Goal: Task Accomplishment & Management: Use online tool/utility

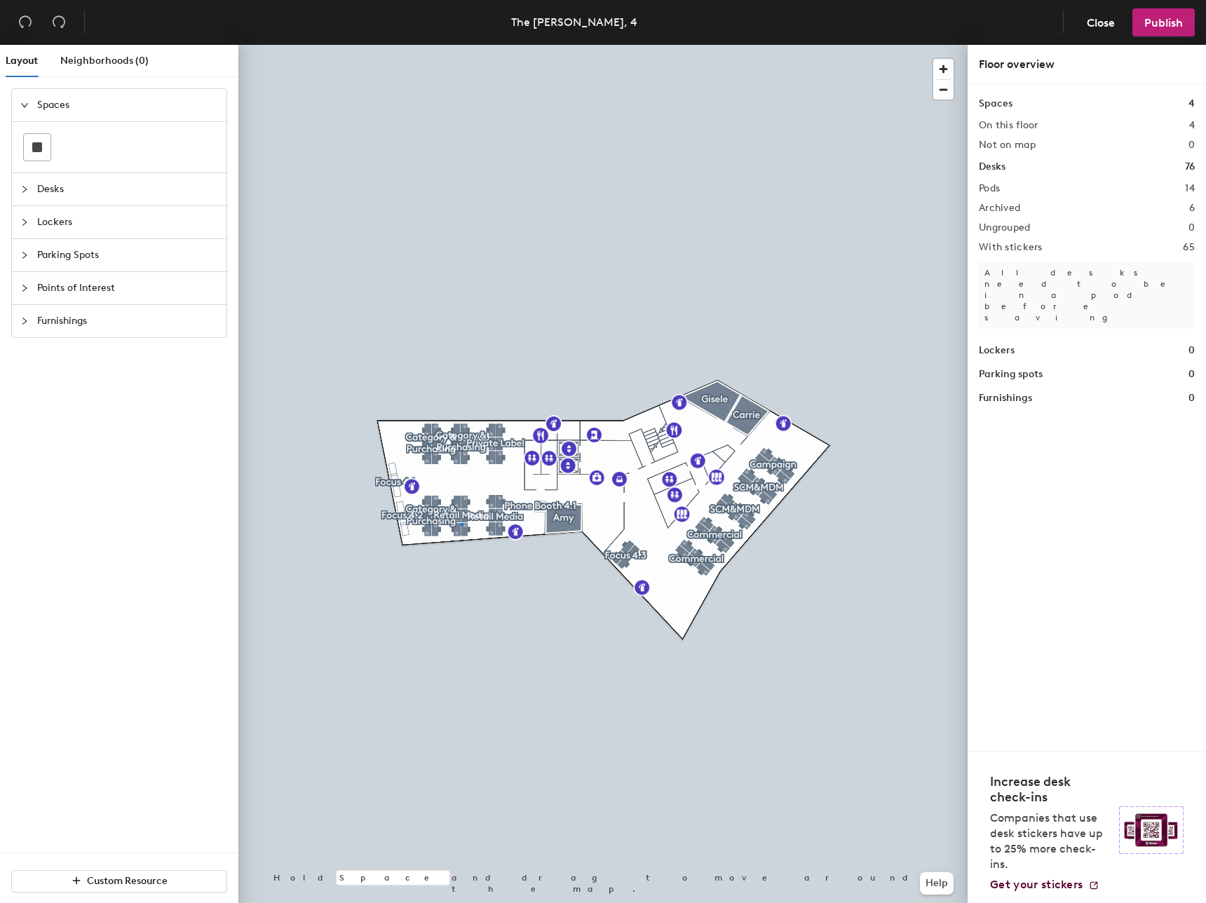
click at [460, 45] on div at bounding box center [602, 45] width 729 height 0
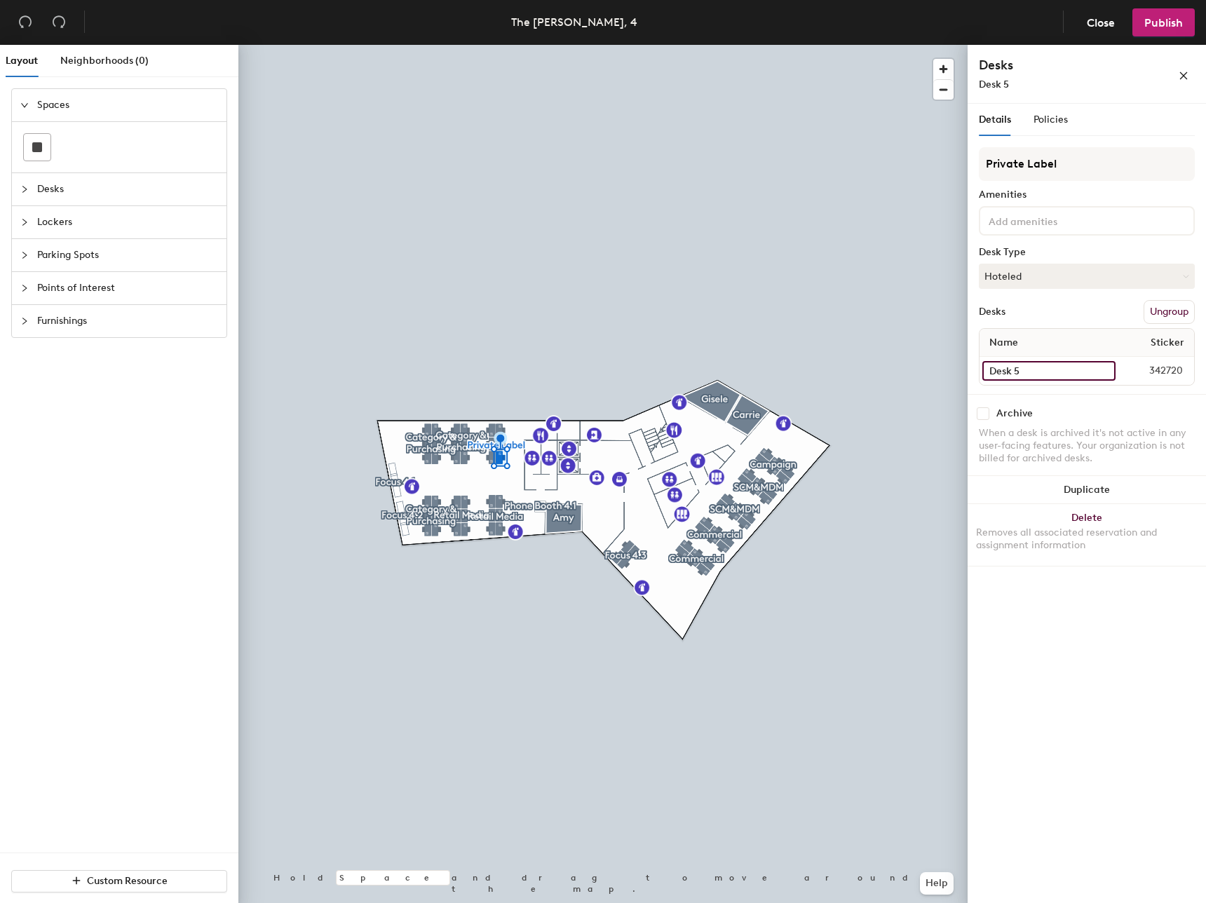
click at [1102, 373] on input "Desk 5" at bounding box center [1048, 371] width 133 height 20
paste input "Standing Desk"
type input "Standing Desk"
click at [1108, 370] on input "Desk 5" at bounding box center [1050, 371] width 137 height 20
paste input "Standing Desk"
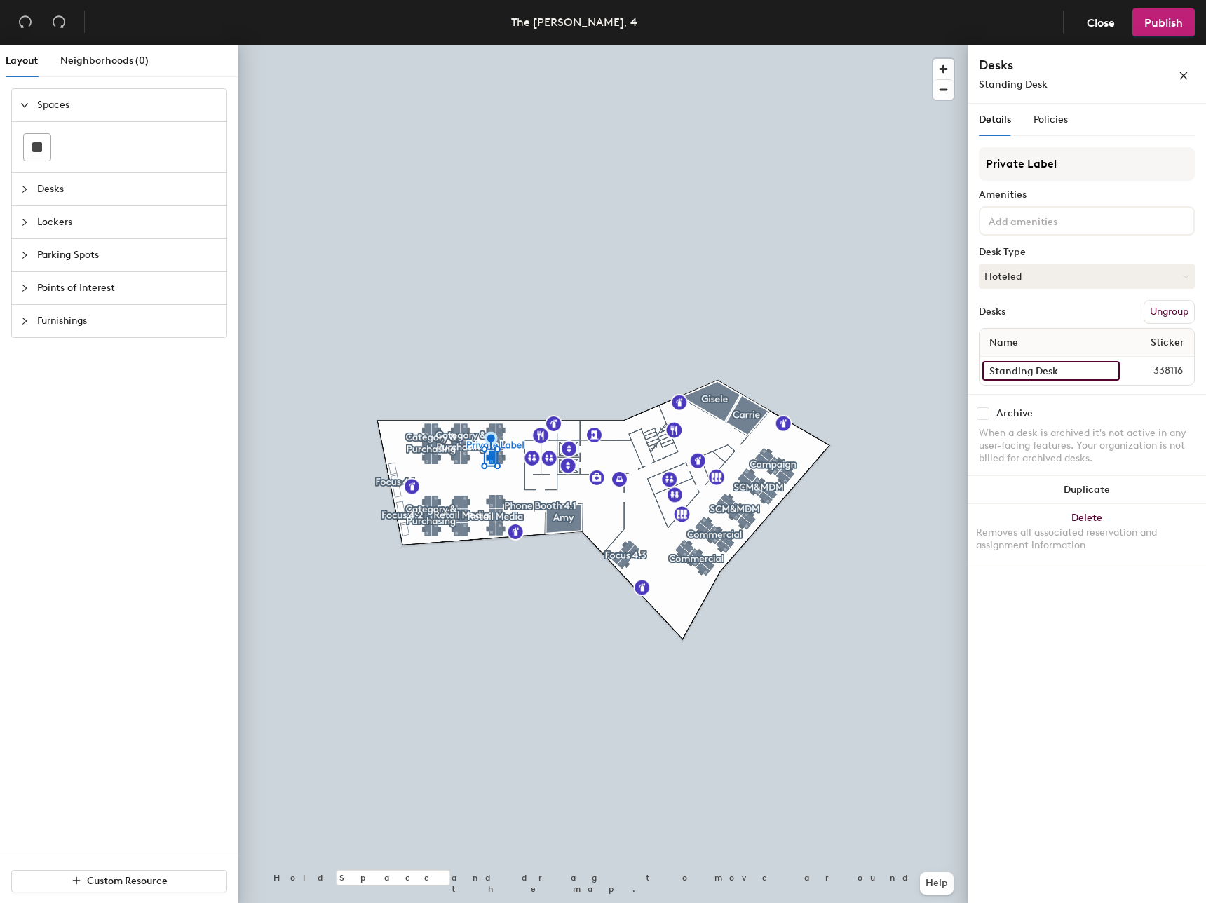
type input "Standing Desk"
click at [1106, 370] on input "Desk 1" at bounding box center [1049, 371] width 134 height 20
paste input "Standing Desk"
type input "Standing Desk"
click at [1153, 22] on span "Publish" at bounding box center [1163, 22] width 39 height 13
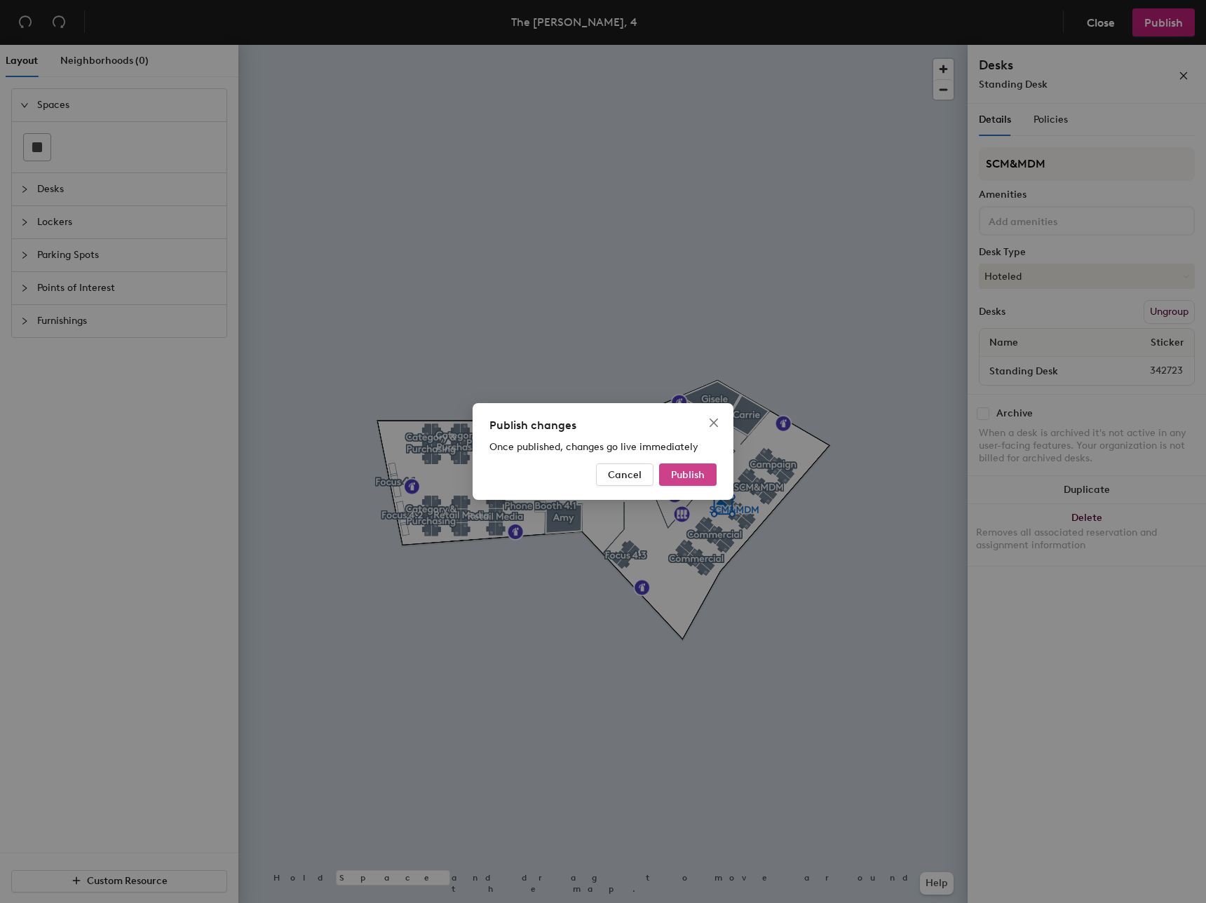
click at [702, 472] on span "Publish" at bounding box center [688, 475] width 34 height 12
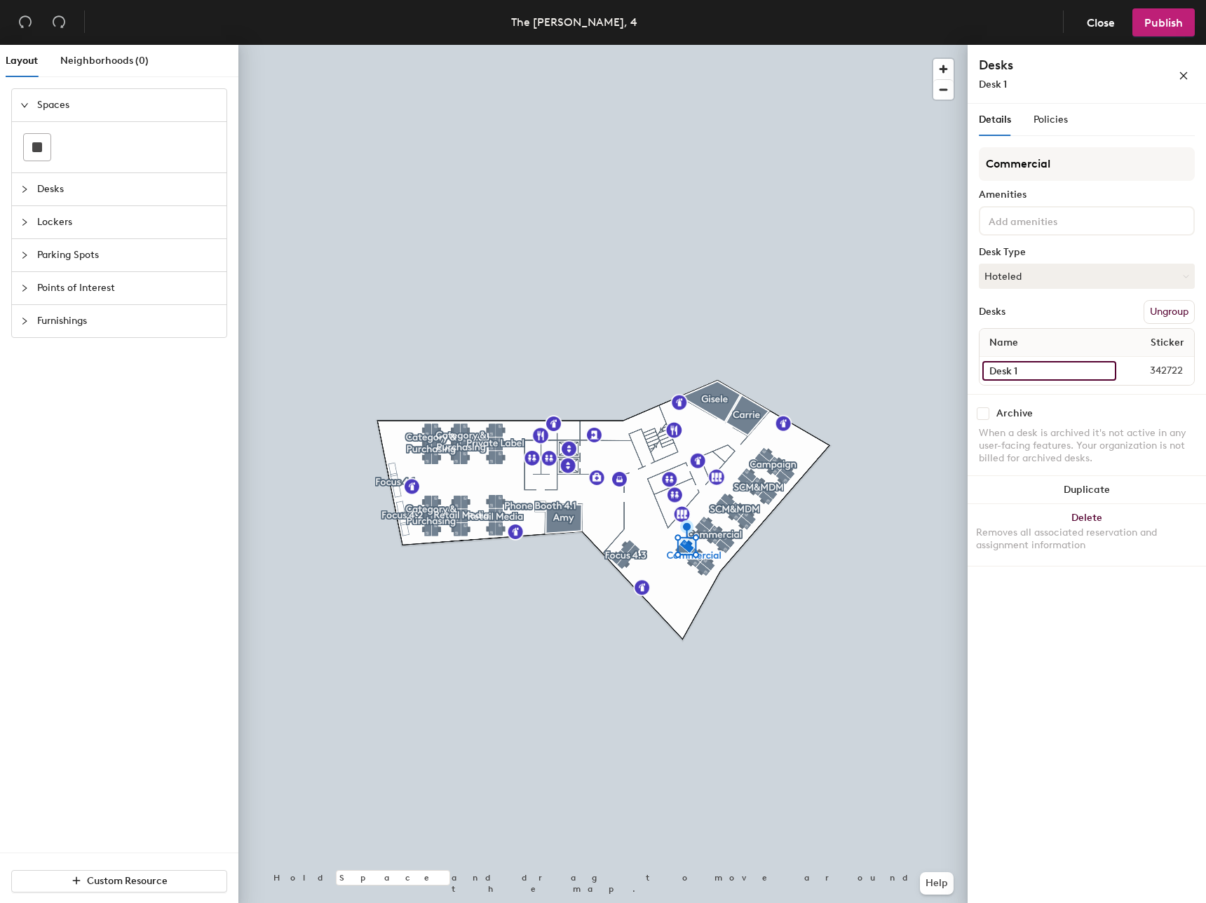
click at [1013, 373] on input "Desk 1" at bounding box center [1049, 371] width 134 height 20
paste input "Standing Desk"
type input "Standing Desk"
click at [1162, 27] on span "Publish" at bounding box center [1163, 22] width 39 height 13
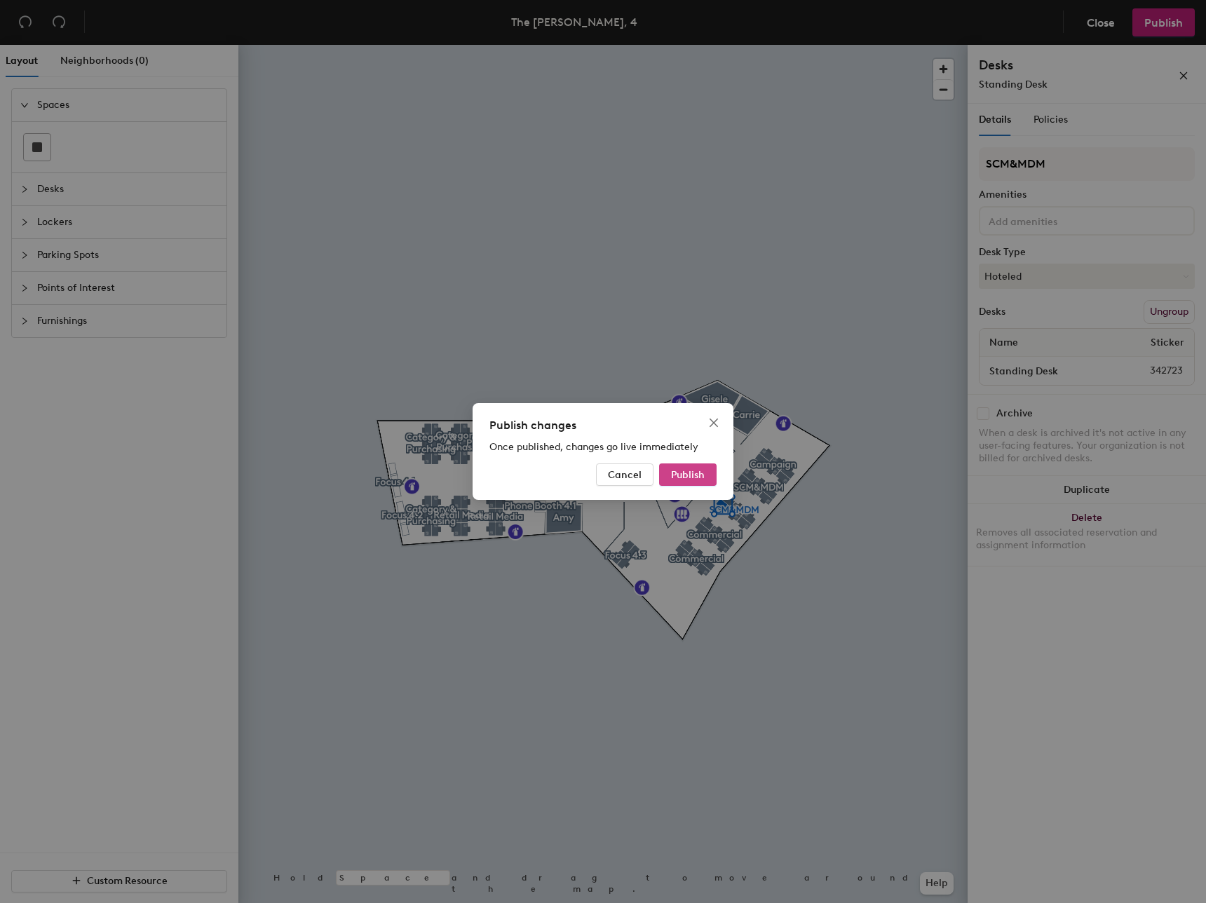
click at [700, 473] on span "Publish" at bounding box center [688, 475] width 34 height 12
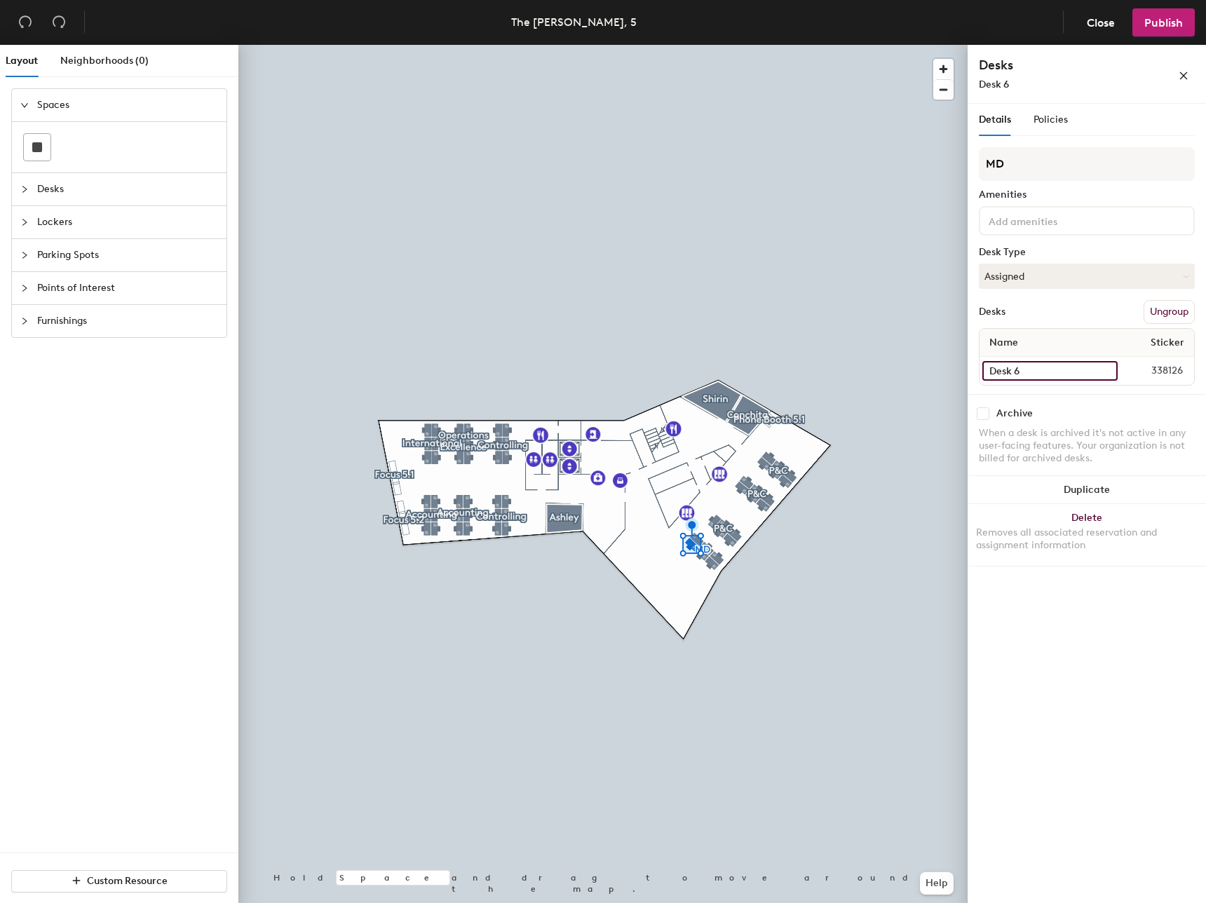
click at [1042, 377] on input "Desk 6" at bounding box center [1049, 371] width 135 height 20
paste input "Standing Desk"
type input "Standing Desk"
click at [1023, 369] on input "Desk 1" at bounding box center [1049, 371] width 134 height 20
paste input "Standing Desk"
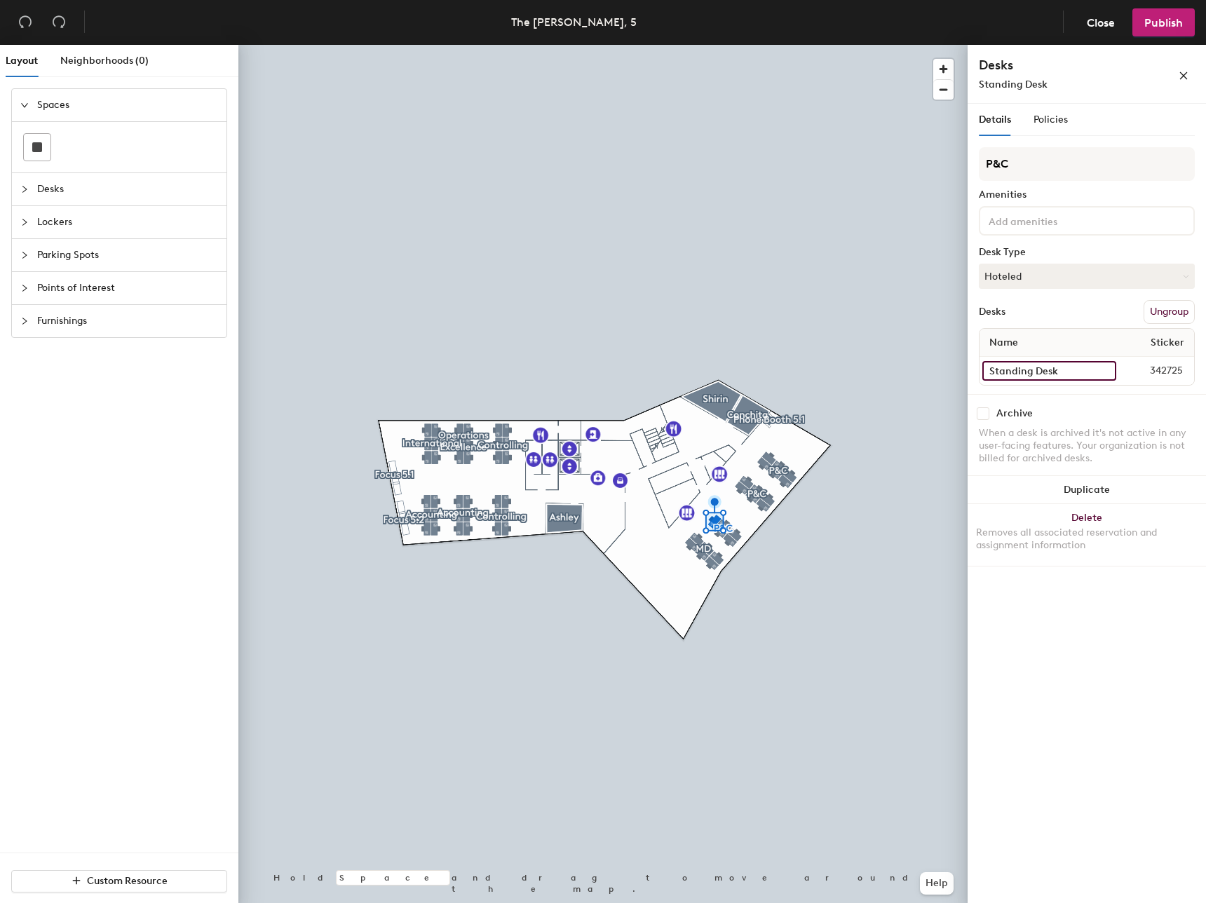
type input "Standing Desk"
click at [1051, 374] on input "Desk 4" at bounding box center [1049, 371] width 134 height 20
paste input "Standing Desk"
type input "Standing Desk"
click at [1075, 368] on input "Desk 2" at bounding box center [1049, 371] width 134 height 20
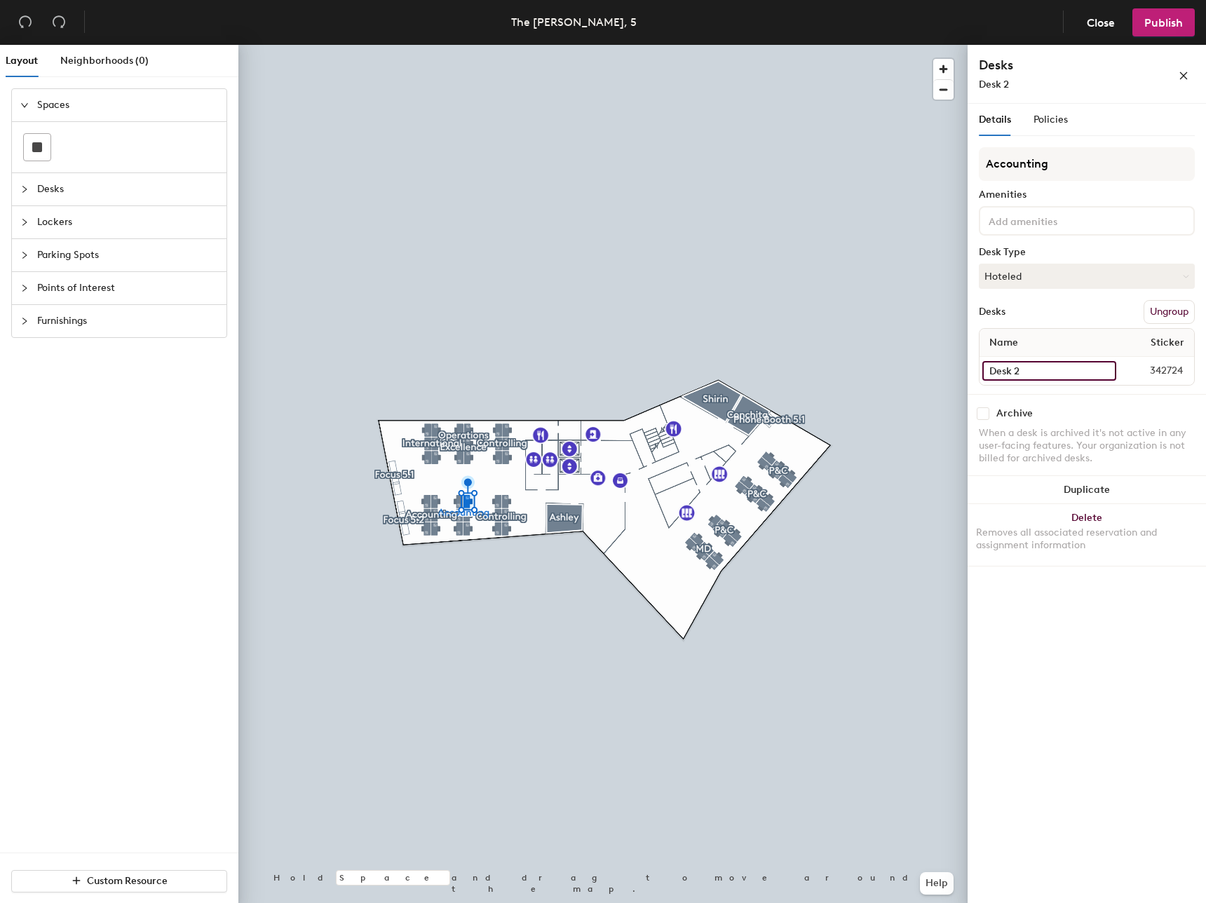
paste input "Standing Desk"
type input "Standing Desk"
click at [1177, 31] on button "Publish" at bounding box center [1163, 22] width 62 height 28
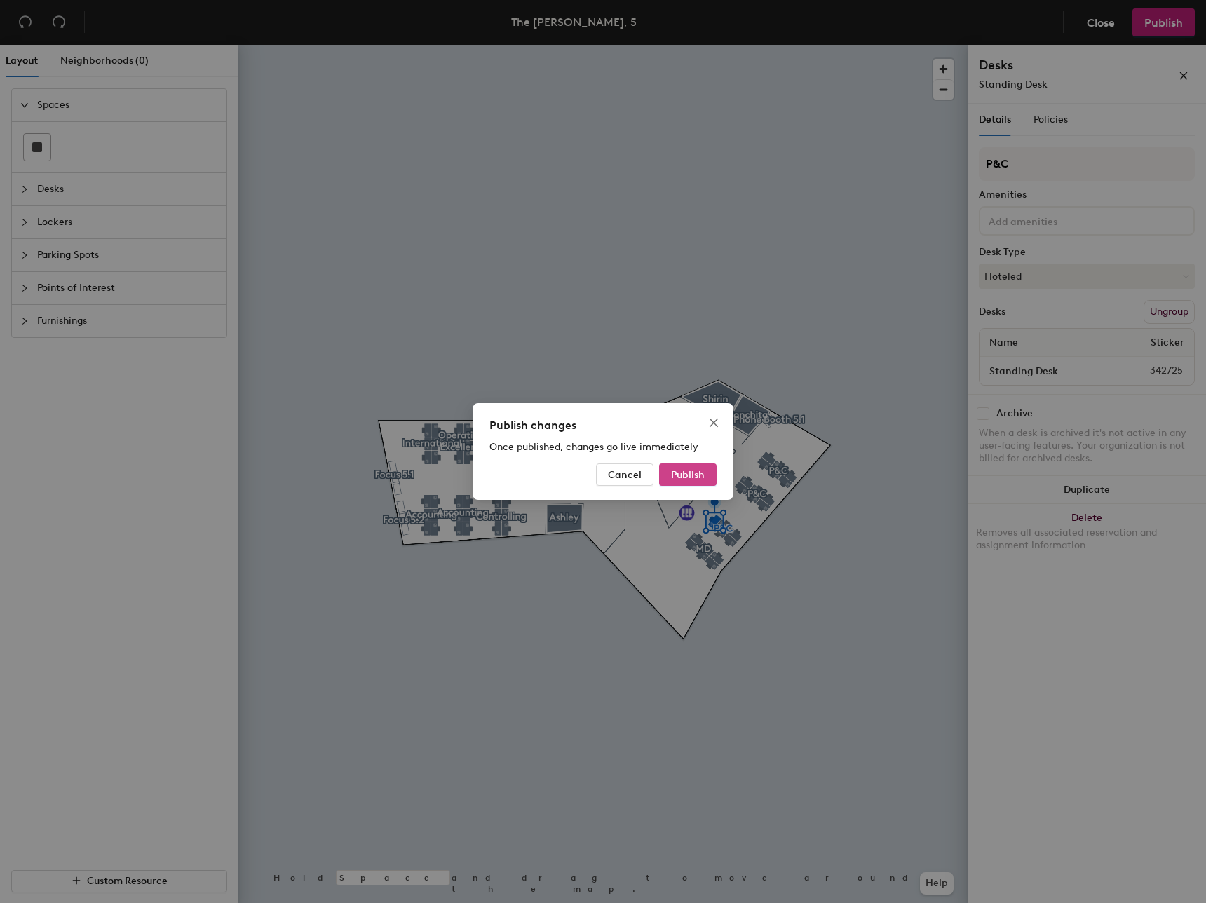
click at [703, 470] on span "Publish" at bounding box center [688, 475] width 34 height 12
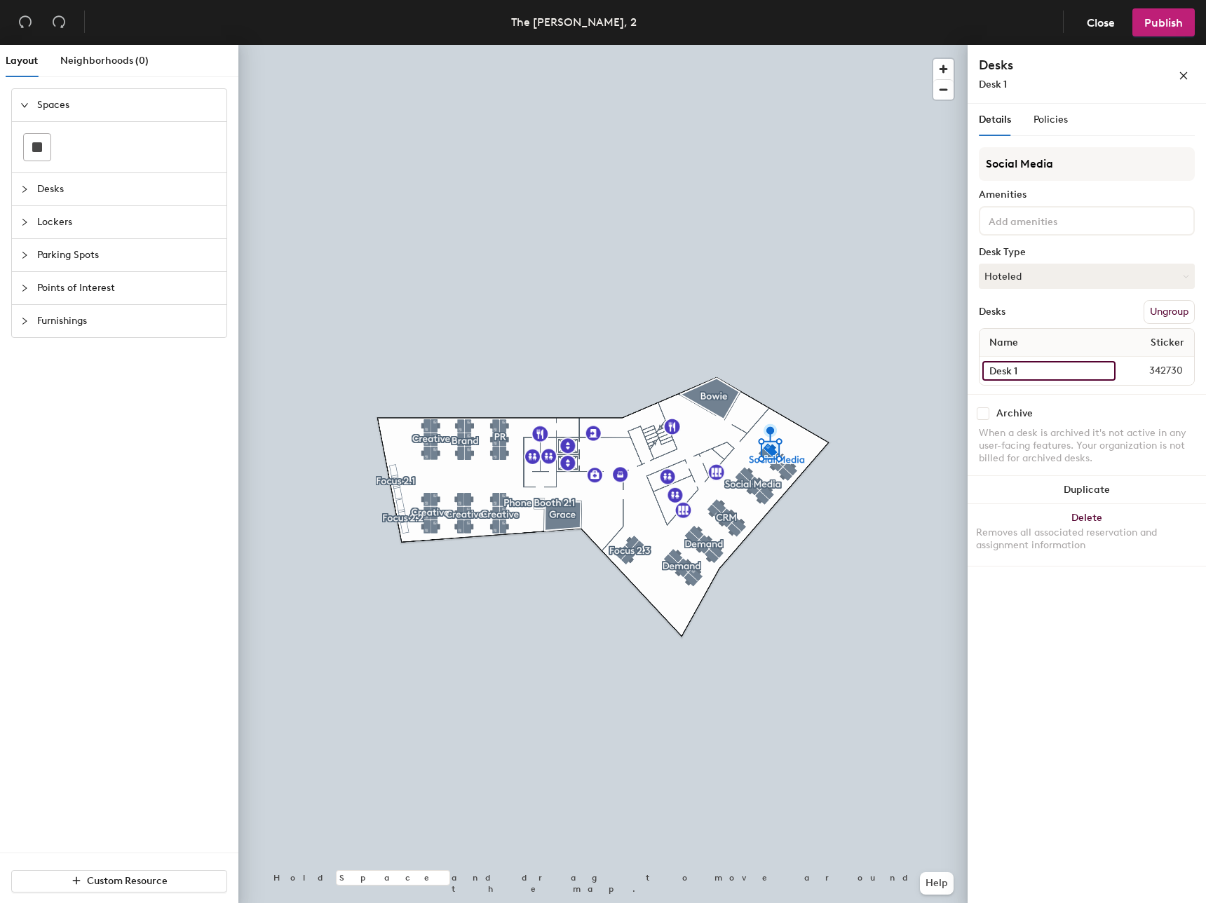
click at [1061, 367] on input "Desk 1" at bounding box center [1048, 371] width 133 height 20
paste input "Standing Desk"
type input "Standing Desk"
click at [1154, 22] on span "Publish" at bounding box center [1163, 22] width 39 height 13
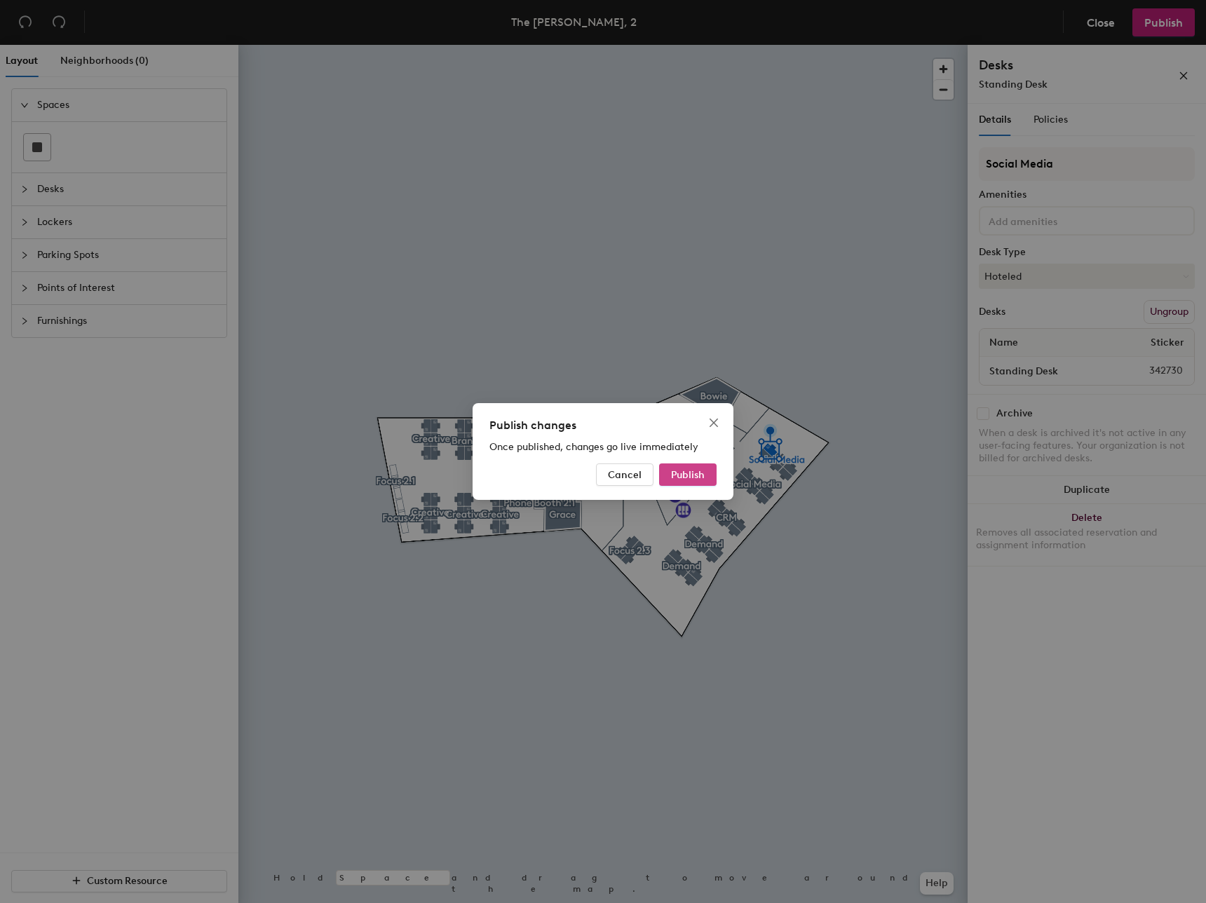
click at [686, 477] on span "Publish" at bounding box center [688, 475] width 34 height 12
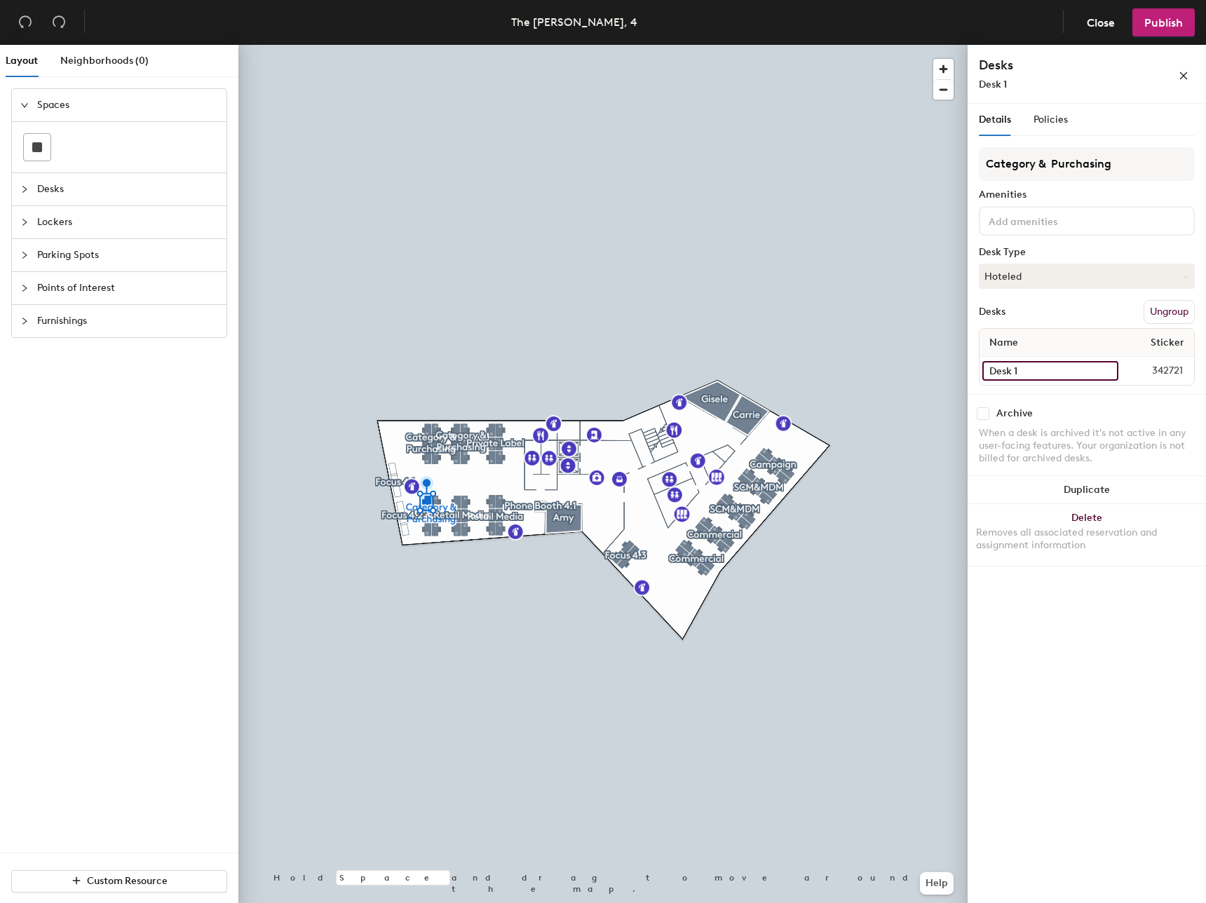
click at [1097, 376] on input "Desk 1" at bounding box center [1050, 371] width 136 height 20
paste input "Standing Desk"
type input "Standing Desk"
click at [1162, 16] on span "Publish" at bounding box center [1163, 22] width 39 height 13
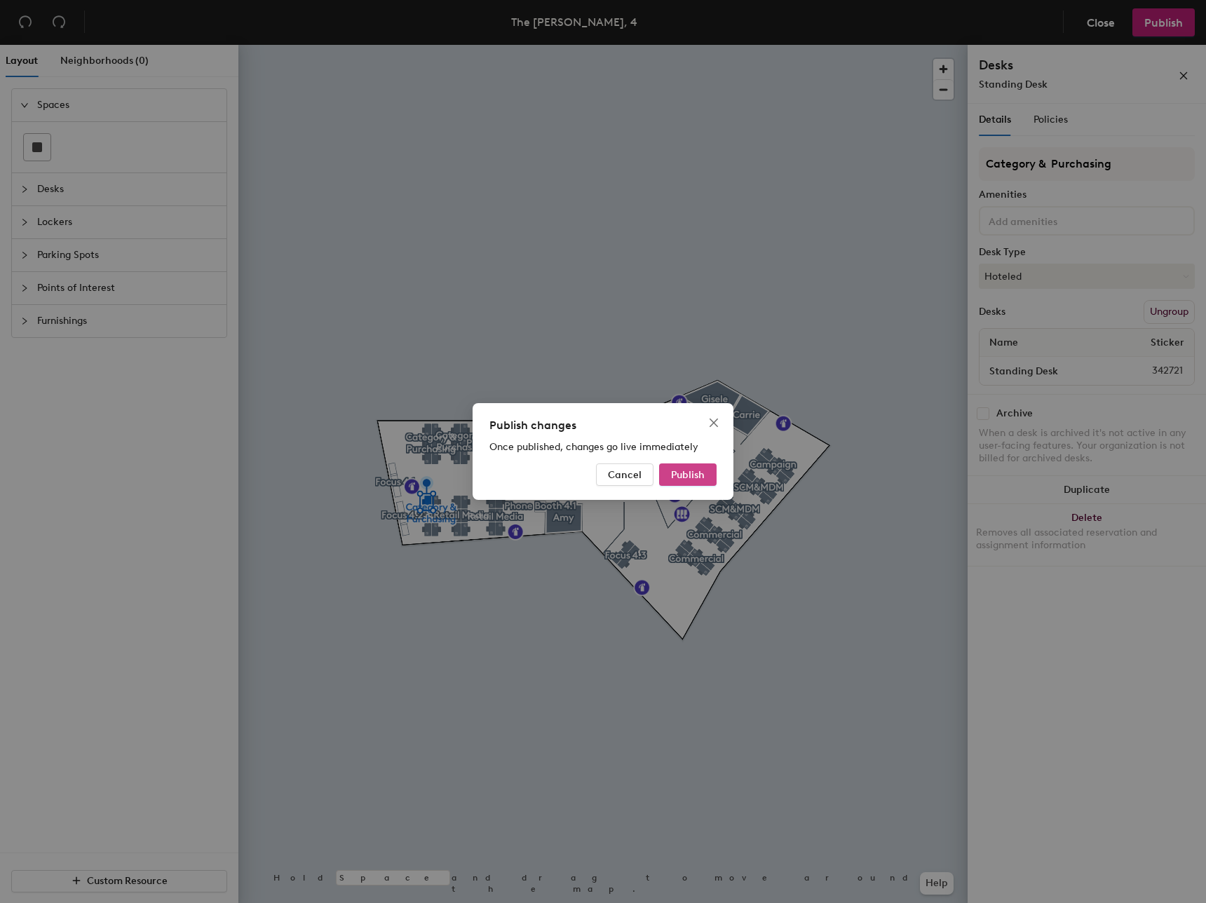
click at [697, 476] on span "Publish" at bounding box center [688, 475] width 34 height 12
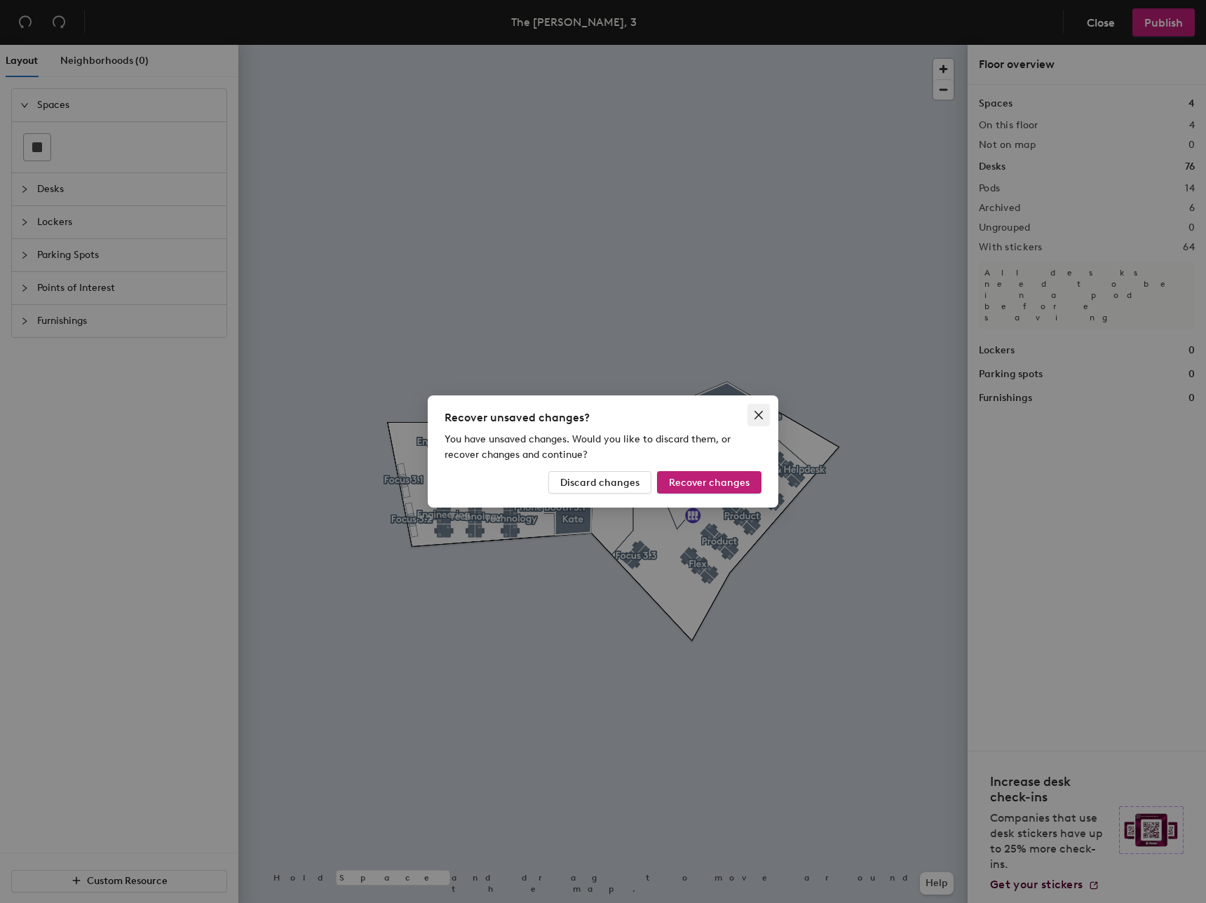
click at [761, 419] on icon "close" at bounding box center [758, 414] width 11 height 11
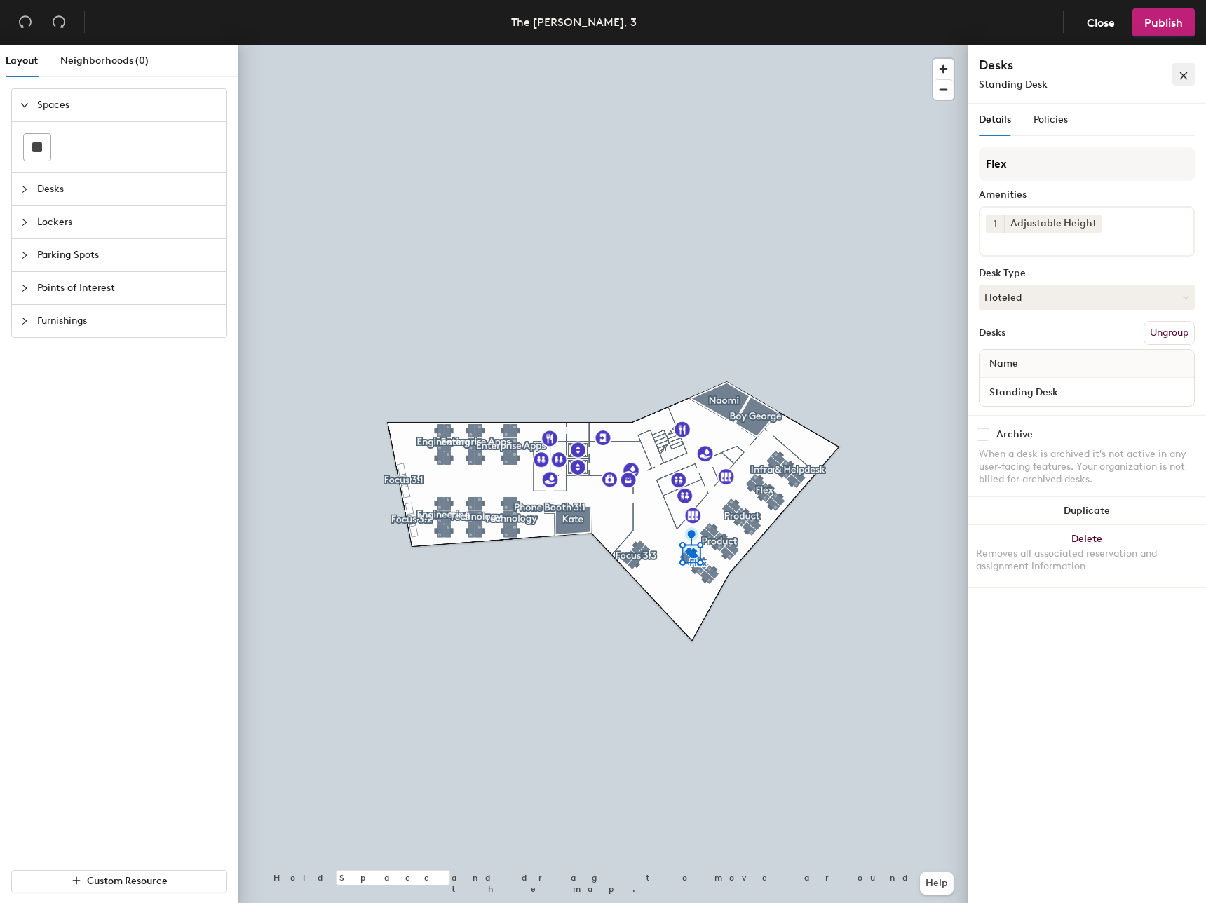
click at [1187, 75] on icon "close" at bounding box center [1183, 76] width 10 height 10
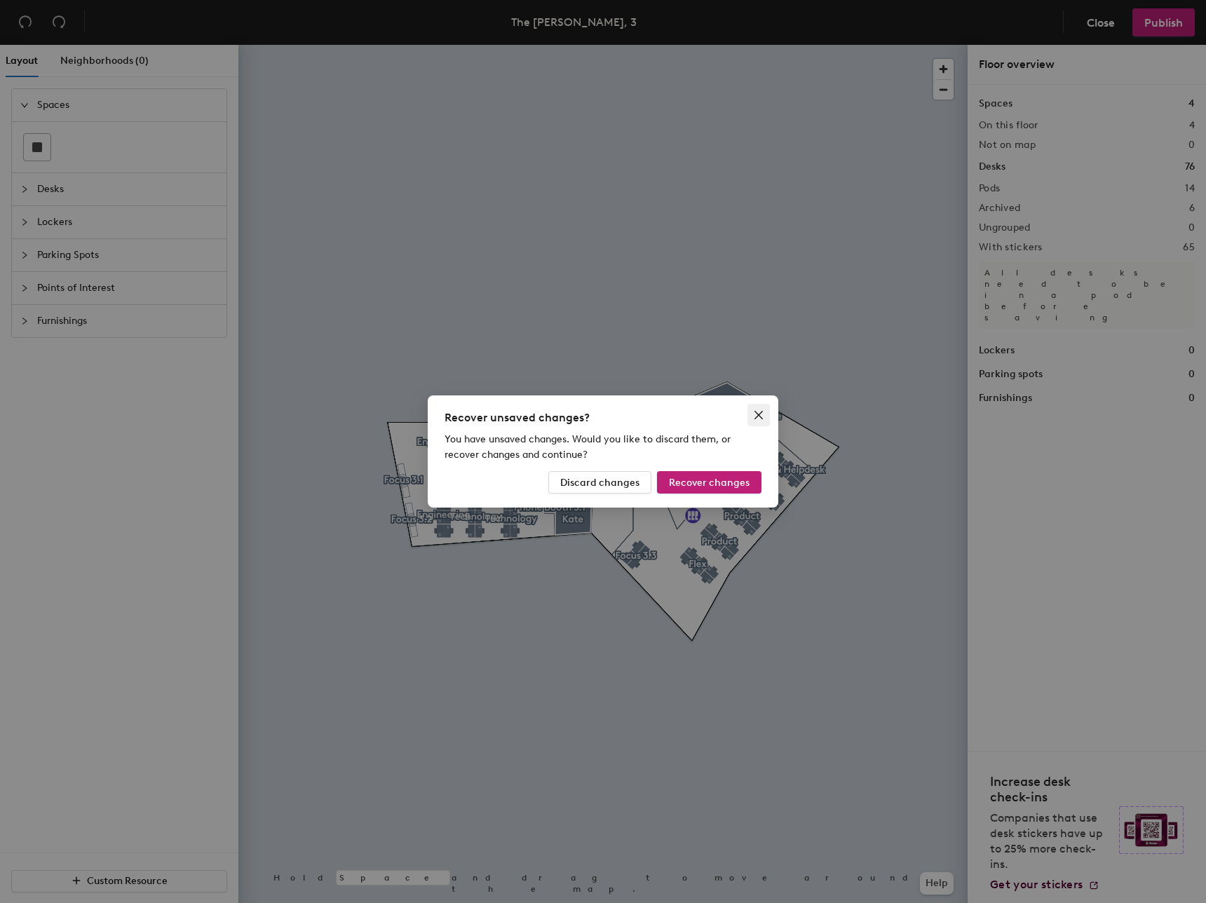
click at [758, 411] on icon "close" at bounding box center [758, 414] width 11 height 11
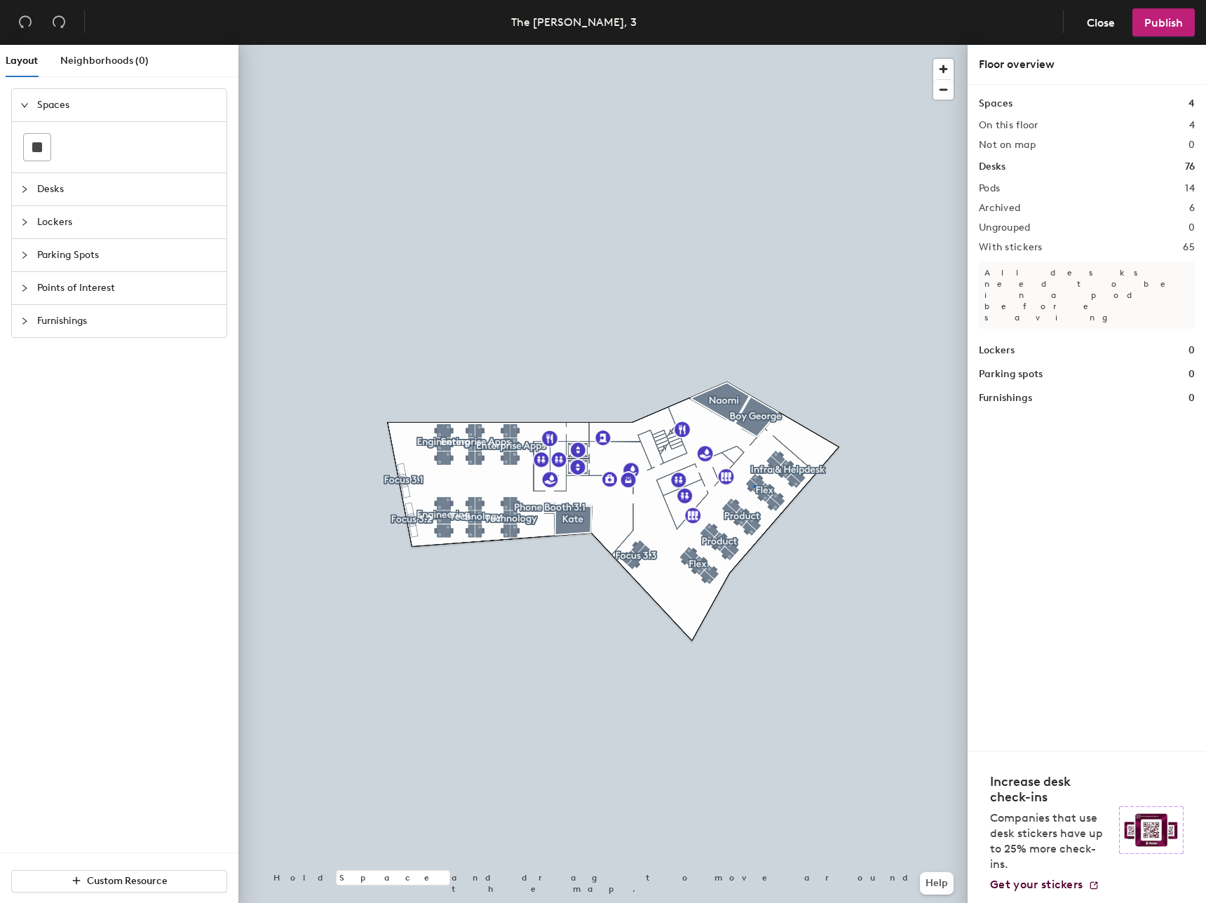
click at [753, 45] on div at bounding box center [602, 45] width 729 height 0
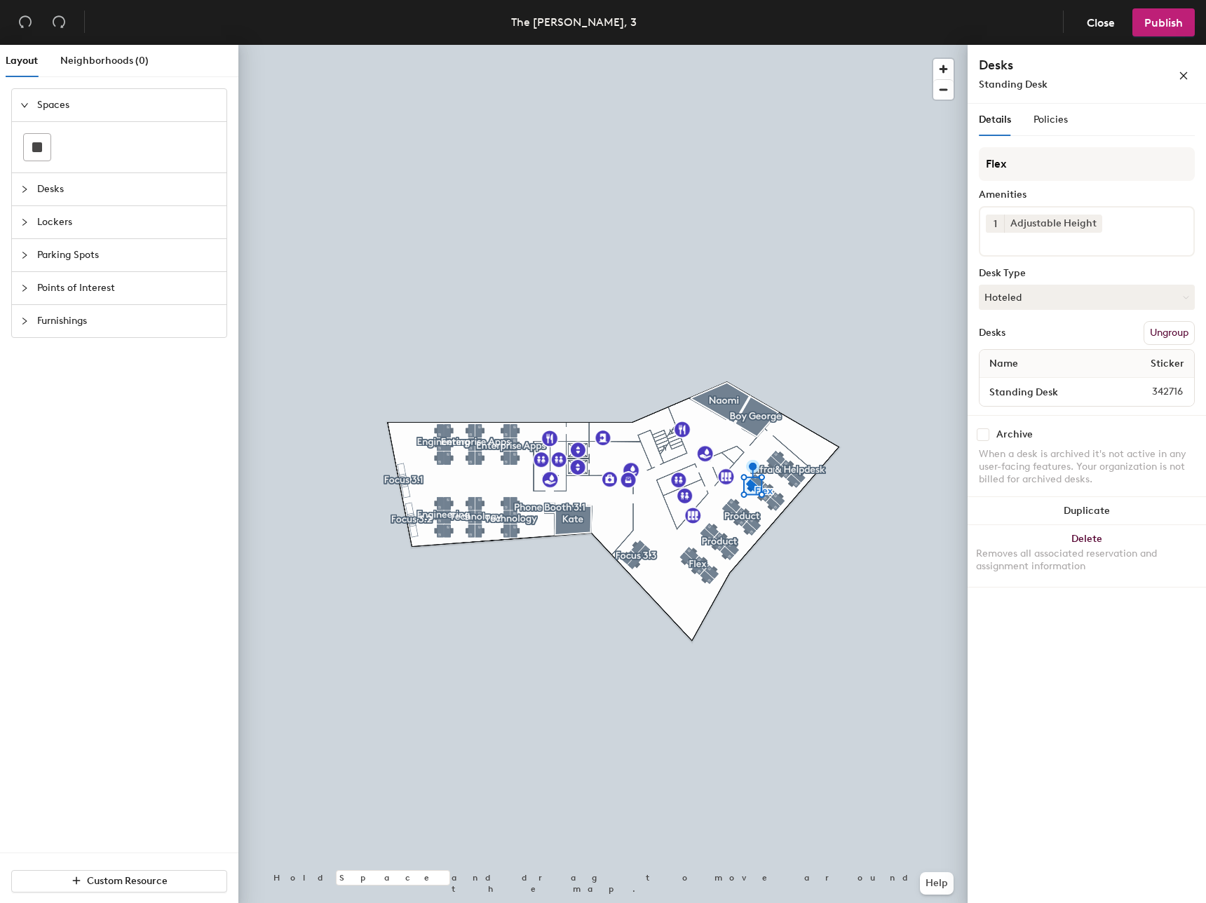
click at [1126, 372] on div "Name Sticker" at bounding box center [1086, 364] width 214 height 28
click at [1145, 360] on span "Sticker" at bounding box center [1167, 363] width 48 height 25
click at [1104, 22] on span "Close" at bounding box center [1100, 22] width 28 height 13
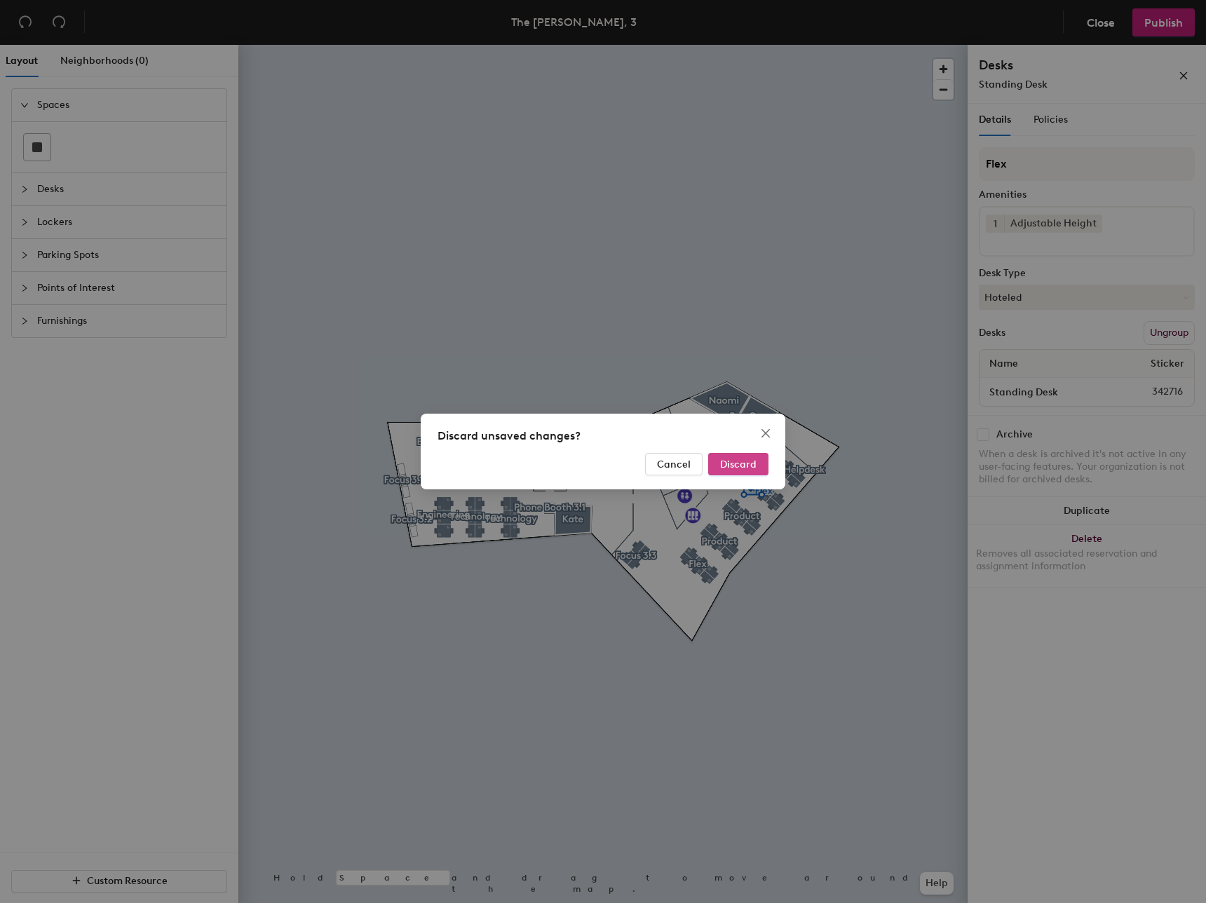
click at [742, 470] on button "Discard" at bounding box center [738, 464] width 60 height 22
